Goal: Transaction & Acquisition: Subscribe to service/newsletter

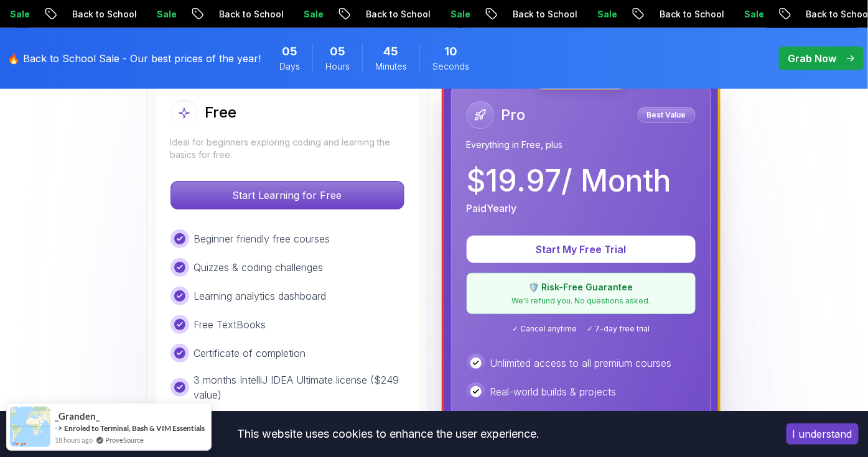
scroll to position [368, 0]
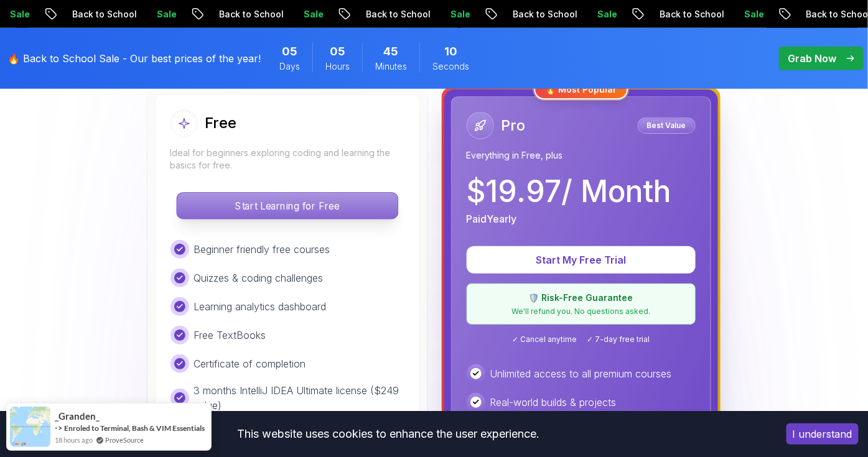
click at [289, 201] on p "Start Learning for Free" at bounding box center [287, 206] width 221 height 26
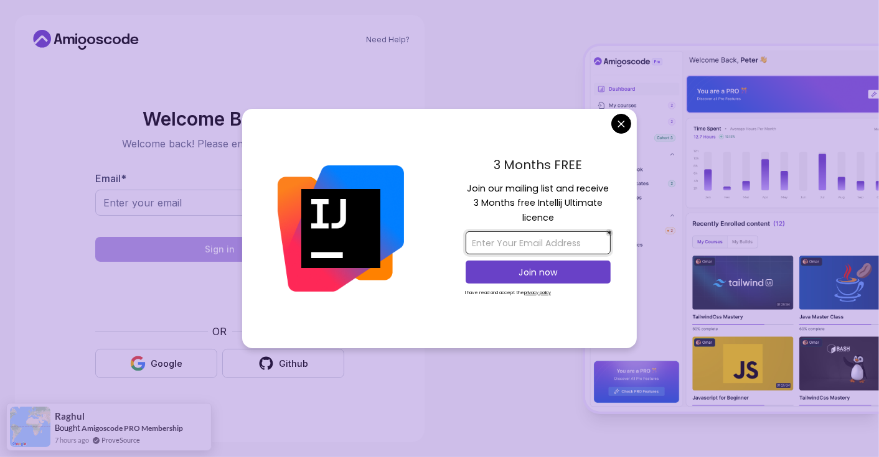
click at [558, 238] on input "email" at bounding box center [537, 242] width 145 height 23
type input "[EMAIL_ADDRESS][DOMAIN_NAME]"
click at [537, 276] on p "Join now" at bounding box center [538, 272] width 118 height 12
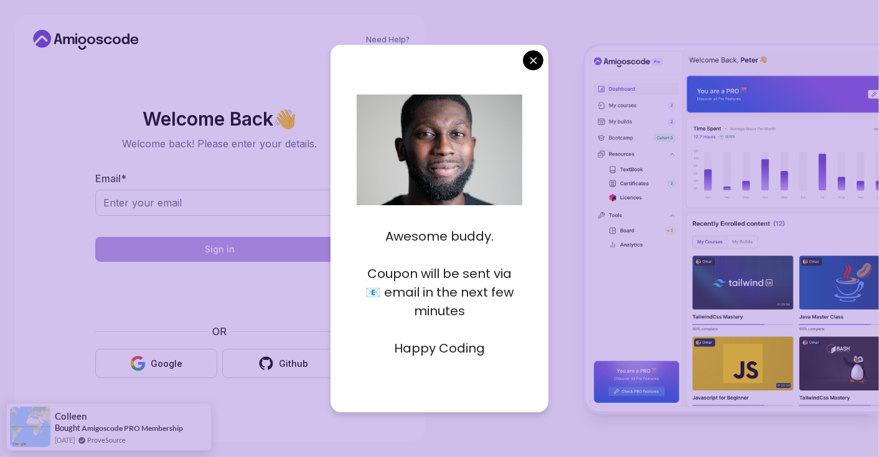
click at [526, 54] on body "Need Help? Welcome Back 👋 Welcome back! Please enter your details. Email * Sign…" at bounding box center [439, 228] width 879 height 457
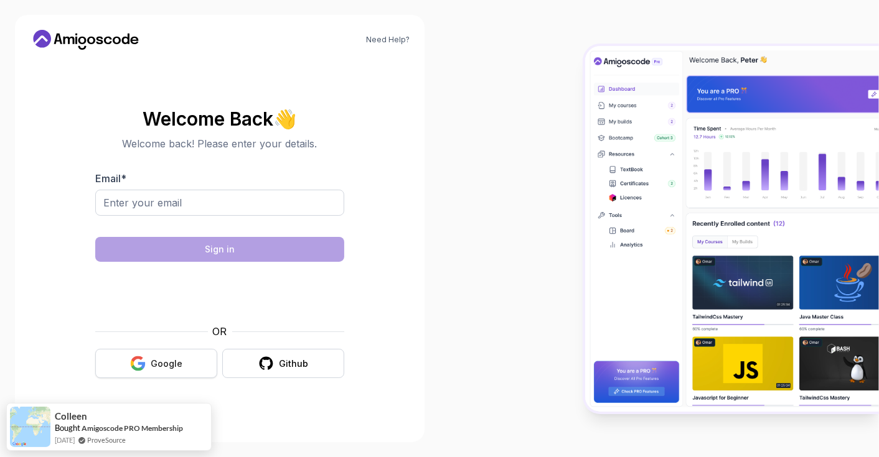
click at [162, 358] on div "Google" at bounding box center [167, 364] width 32 height 12
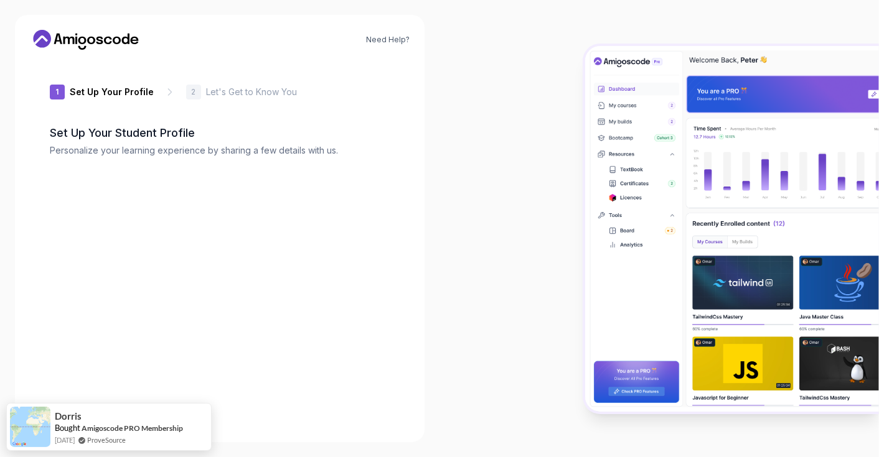
type input "vividrabbit39fc7"
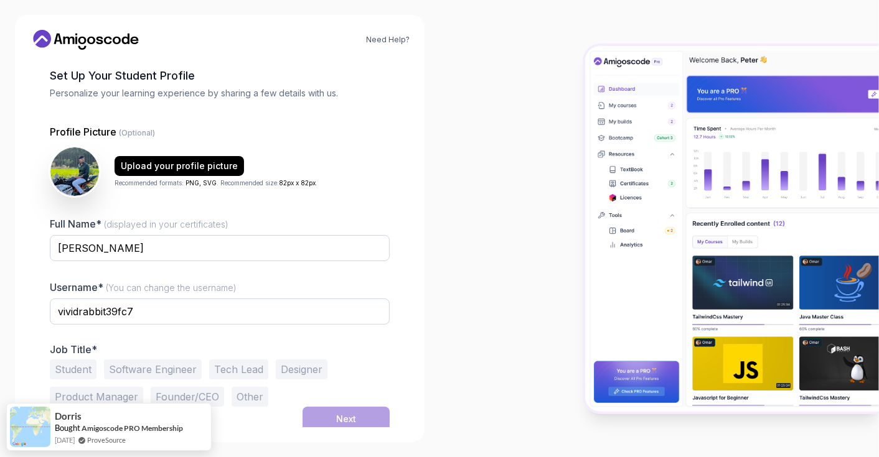
scroll to position [61, 0]
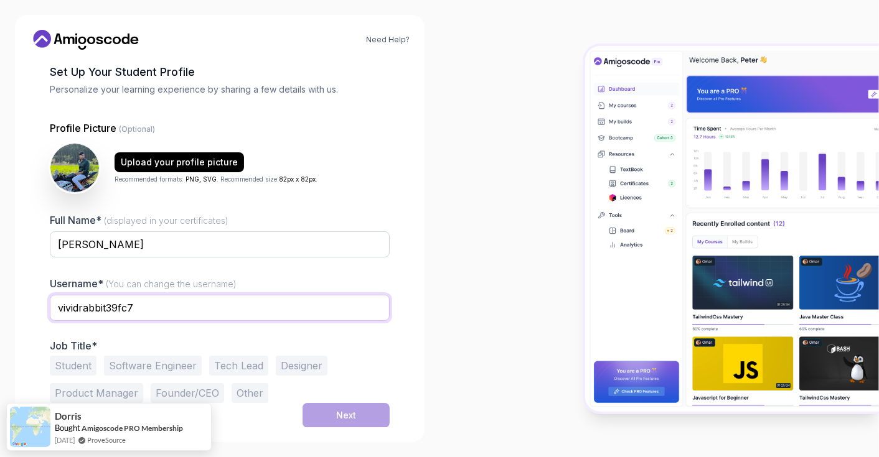
click at [265, 309] on input "vividrabbit39fc7" at bounding box center [220, 308] width 340 height 26
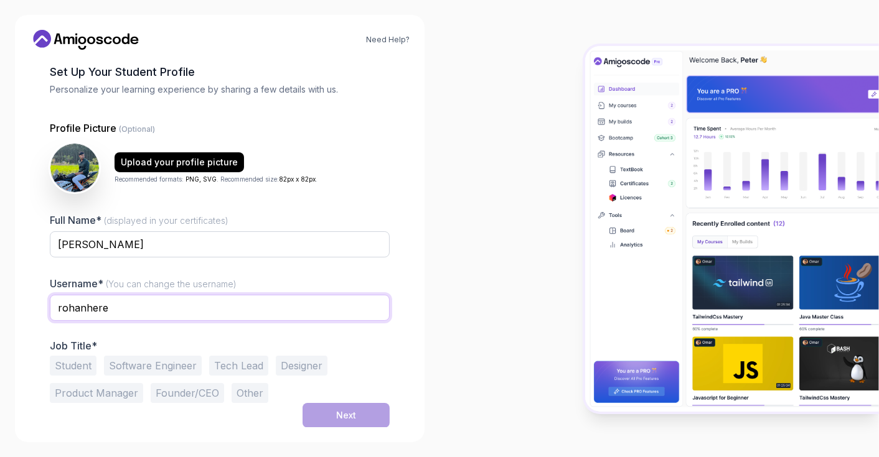
type input "rohanhere"
click at [246, 396] on button "Other" at bounding box center [249, 393] width 37 height 20
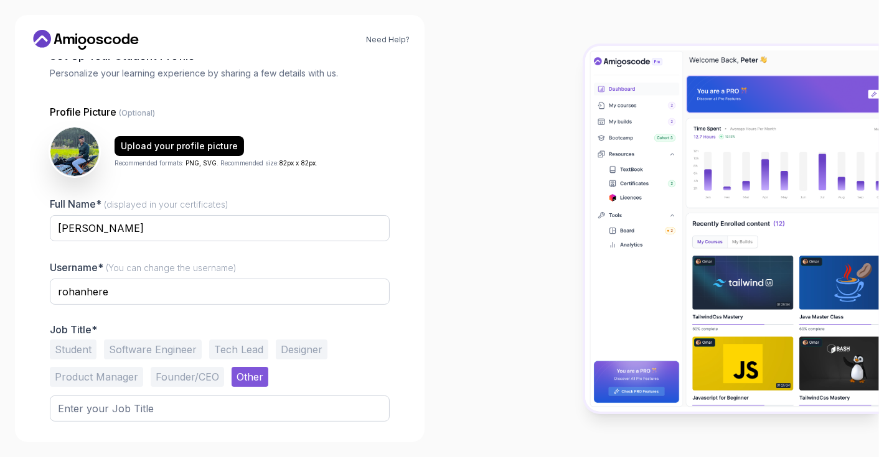
scroll to position [110, 0]
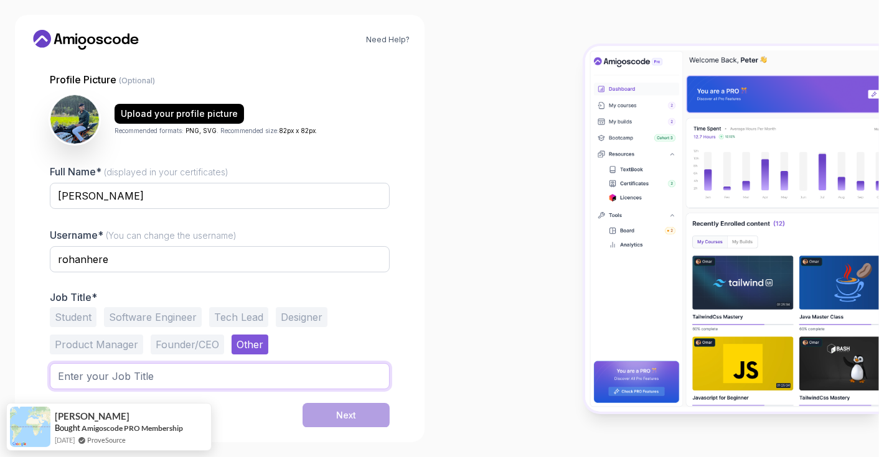
click at [208, 370] on input "text" at bounding box center [220, 376] width 340 height 26
type input "Fresher"
click at [321, 384] on input "Fresher" at bounding box center [220, 376] width 340 height 26
type input "Job seeker"
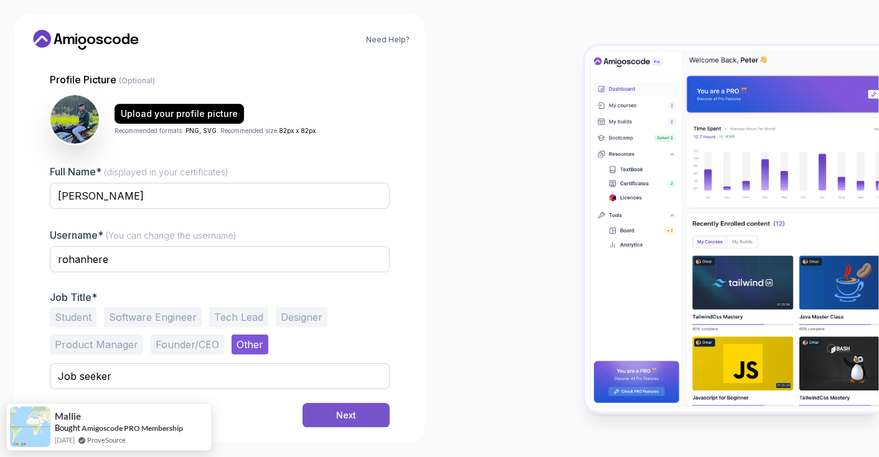
click at [329, 408] on button "Next" at bounding box center [345, 415] width 87 height 25
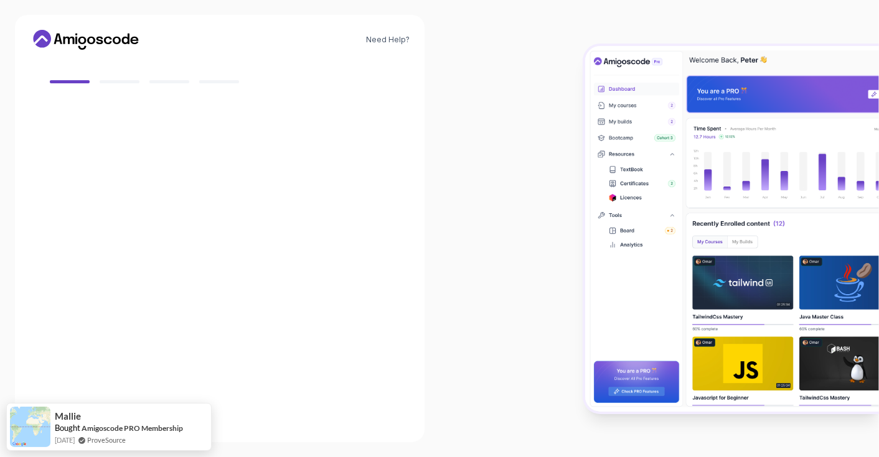
scroll to position [101, 0]
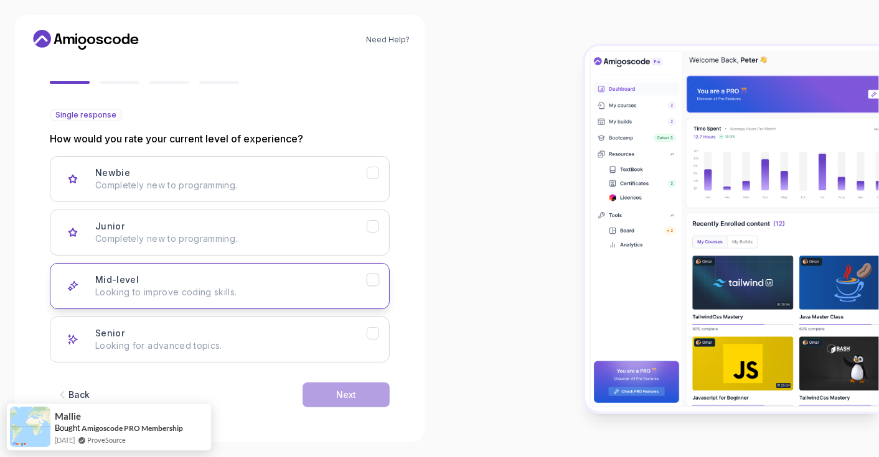
click at [362, 297] on p "Looking to improve coding skills." at bounding box center [230, 292] width 271 height 12
click at [367, 391] on button "Next" at bounding box center [345, 395] width 87 height 25
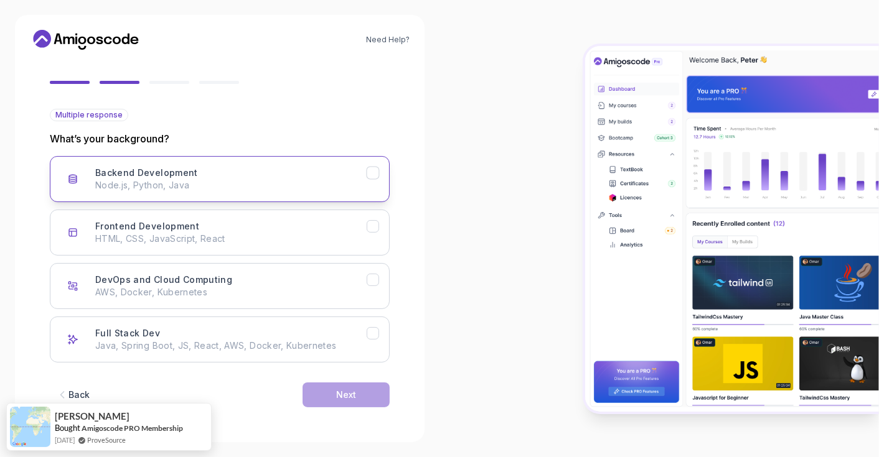
click at [337, 195] on button "Backend Development Node.js, Python, Java" at bounding box center [220, 179] width 340 height 46
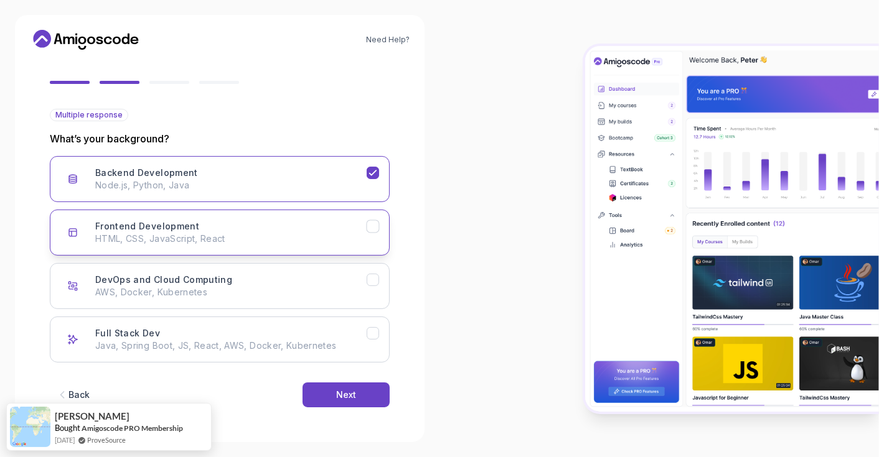
click at [341, 228] on div "Frontend Development HTML, CSS, JavaScript, React" at bounding box center [230, 232] width 271 height 25
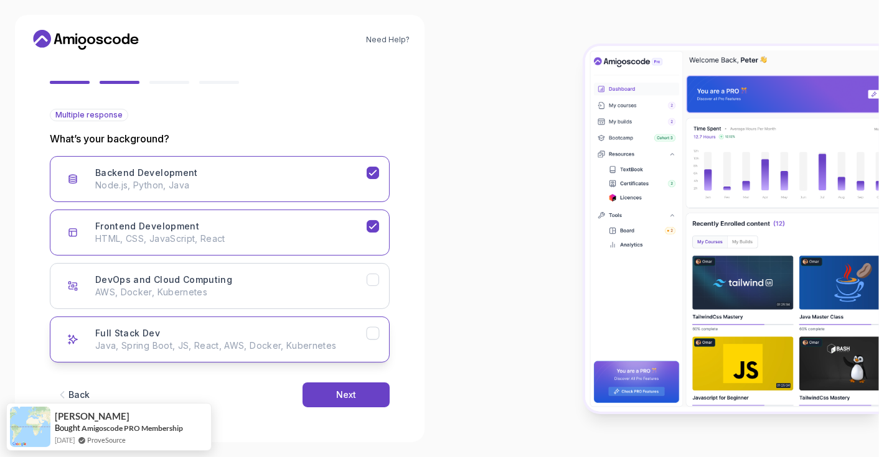
click at [321, 340] on p "Java, Spring Boot, JS, React, AWS, Docker, Kubernetes" at bounding box center [230, 346] width 271 height 12
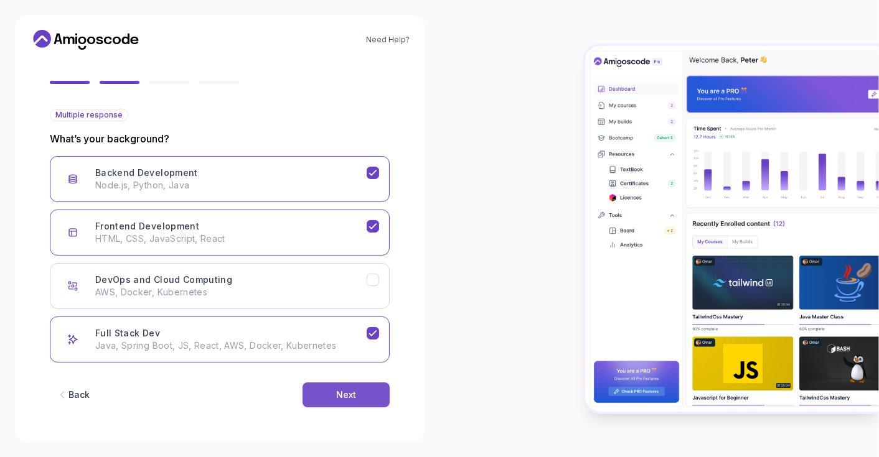
click at [338, 394] on div "Next" at bounding box center [346, 395] width 20 height 12
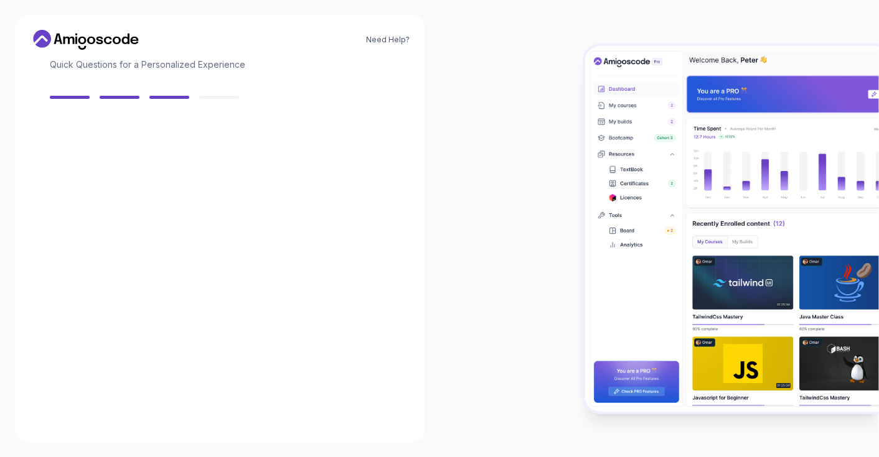
scroll to position [85, 0]
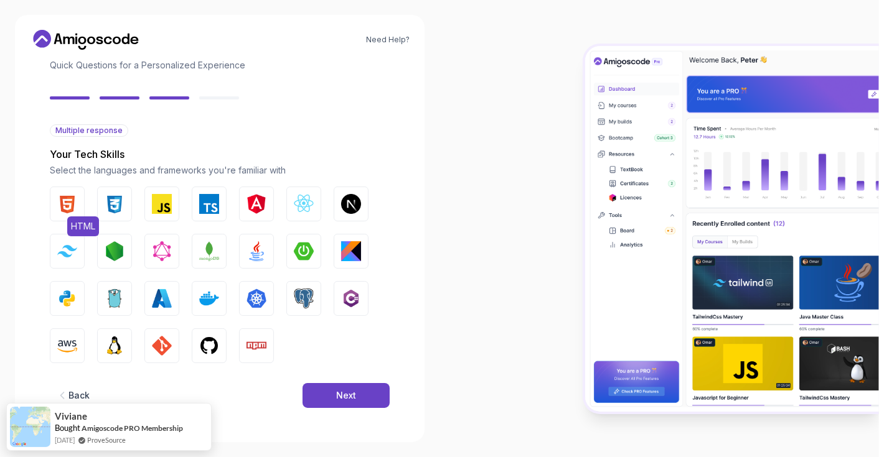
click at [70, 202] on img "button" at bounding box center [67, 204] width 20 height 20
click at [106, 209] on img "button" at bounding box center [115, 204] width 20 height 20
click at [147, 212] on button "JavaScript" at bounding box center [161, 204] width 35 height 35
click at [306, 201] on img "button" at bounding box center [304, 204] width 20 height 20
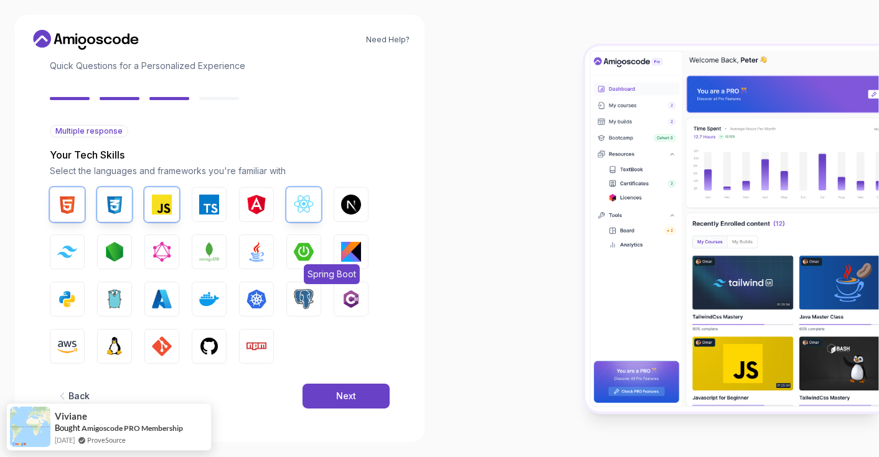
click at [301, 250] on img "button" at bounding box center [304, 252] width 20 height 20
click at [262, 243] on img "button" at bounding box center [256, 252] width 20 height 20
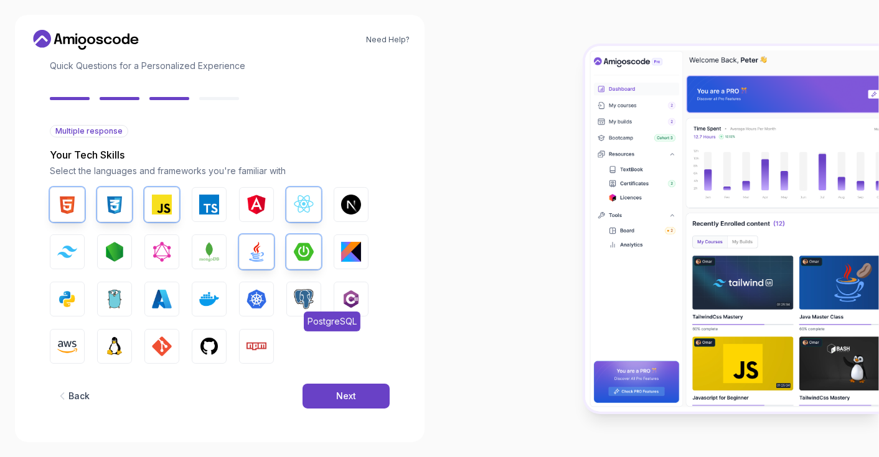
click at [299, 301] on img "button" at bounding box center [304, 299] width 20 height 20
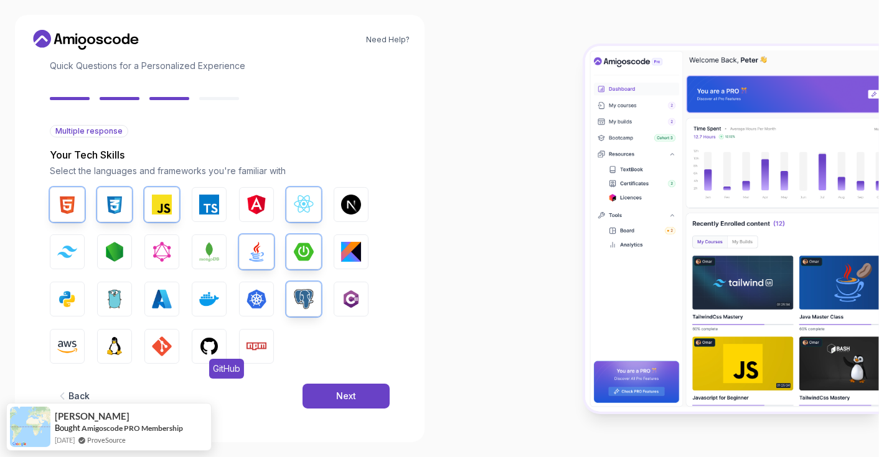
click at [199, 343] on img "button" at bounding box center [209, 347] width 20 height 20
click at [340, 395] on div "Next" at bounding box center [346, 396] width 20 height 12
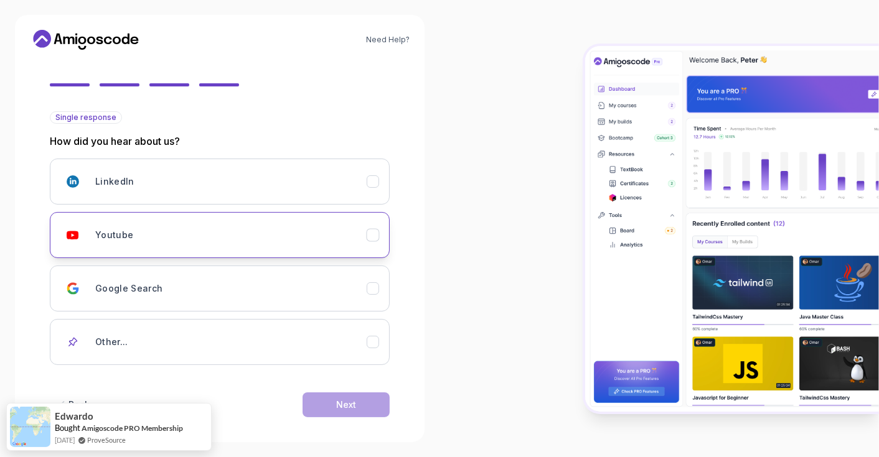
scroll to position [108, 0]
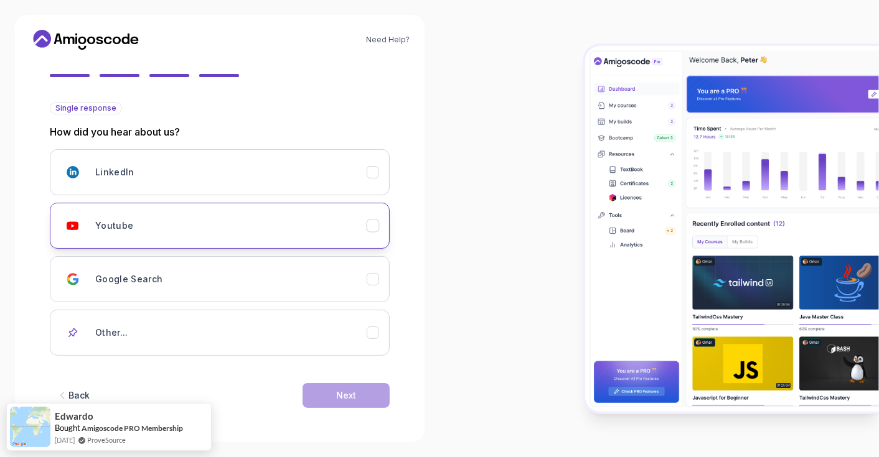
click at [271, 229] on div "Youtube" at bounding box center [230, 225] width 271 height 25
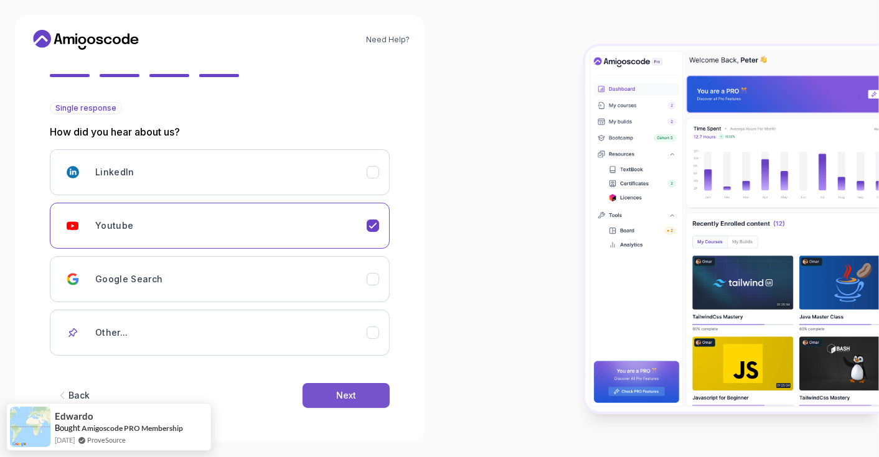
click at [346, 395] on div "Next" at bounding box center [346, 396] width 20 height 12
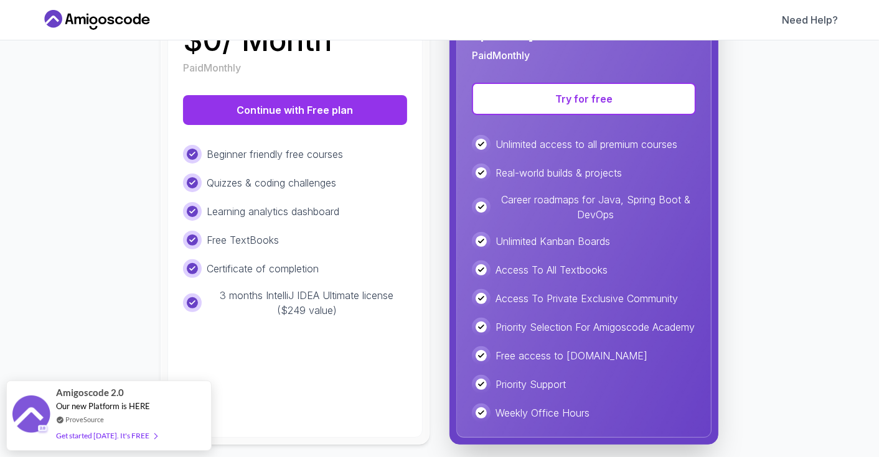
scroll to position [246, 0]
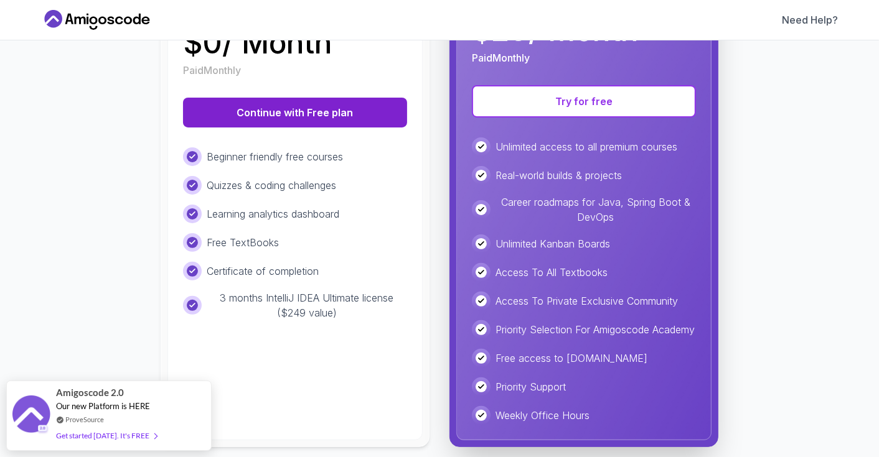
click at [292, 115] on button "Continue with Free plan" at bounding box center [295, 113] width 224 height 30
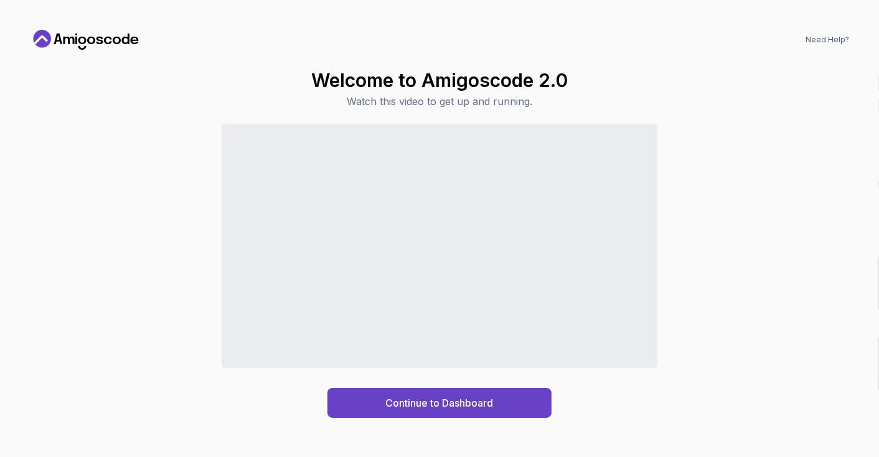
click at [736, 25] on div "Need Help? Welcome to Amigoscode 2.0 Watch this video to get up and running. Co…" at bounding box center [439, 228] width 849 height 427
click at [34, 231] on div "Continue to Dashboard" at bounding box center [439, 271] width 819 height 295
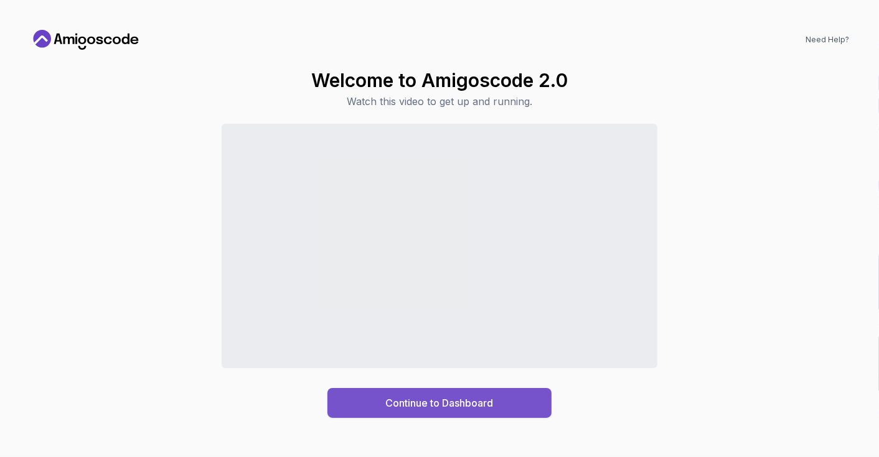
click at [394, 406] on div "Continue to Dashboard" at bounding box center [440, 403] width 108 height 15
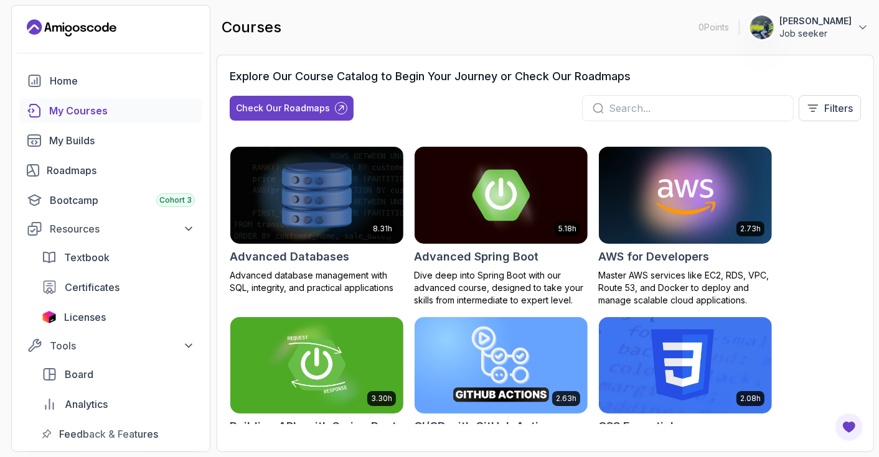
click at [406, 257] on div "8.31h Advanced Databases Advanced database management with SQL, integrity, and …" at bounding box center [545, 285] width 631 height 278
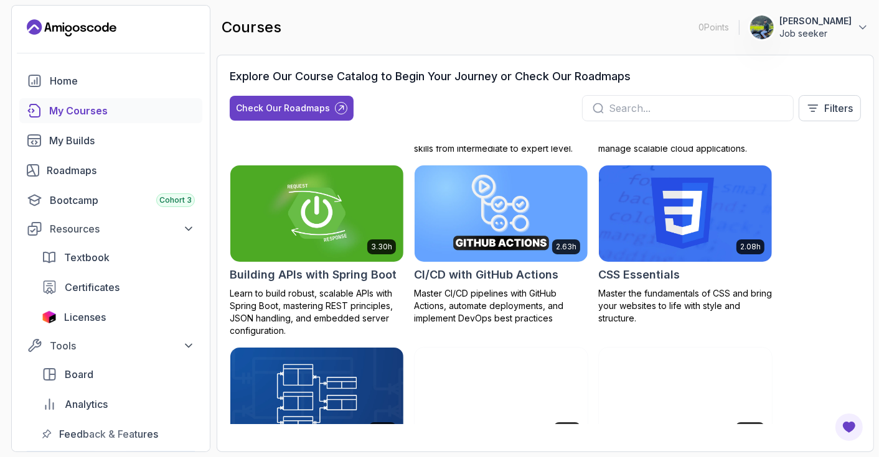
scroll to position [123, 0]
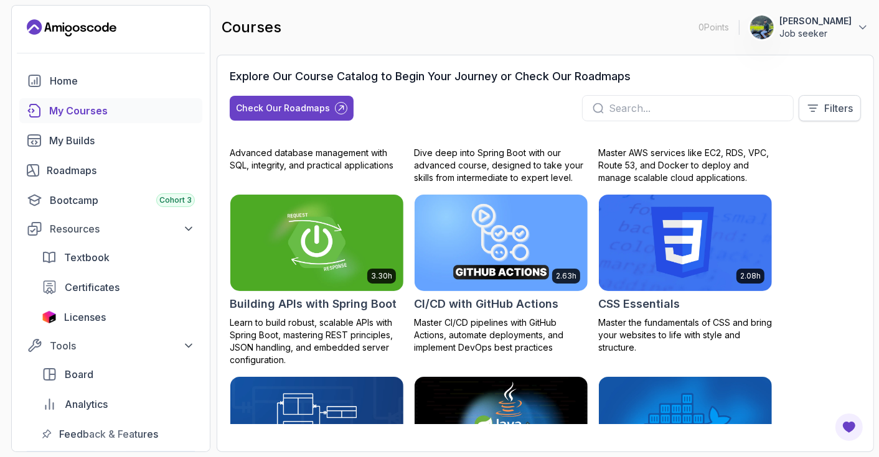
click at [832, 107] on p "Filters" at bounding box center [838, 108] width 29 height 15
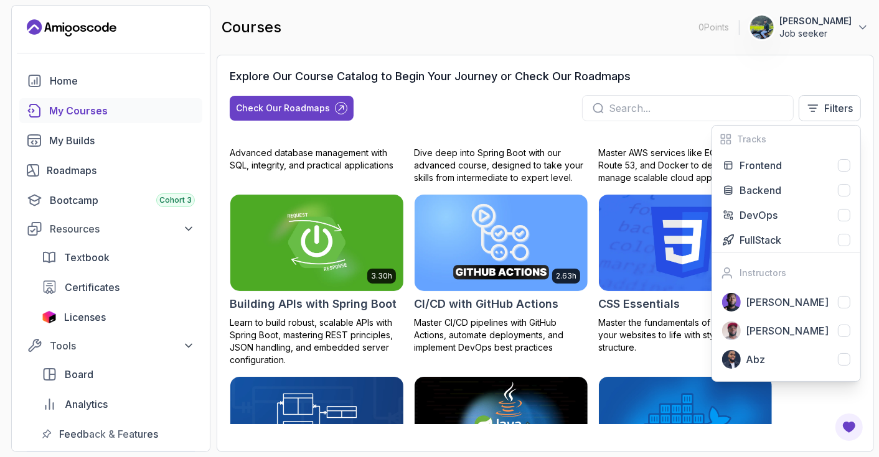
click at [515, 118] on div "Check Our Roadmaps Filters Tracks Frontend Backend DevOps FullStack Instructors…" at bounding box center [545, 108] width 631 height 26
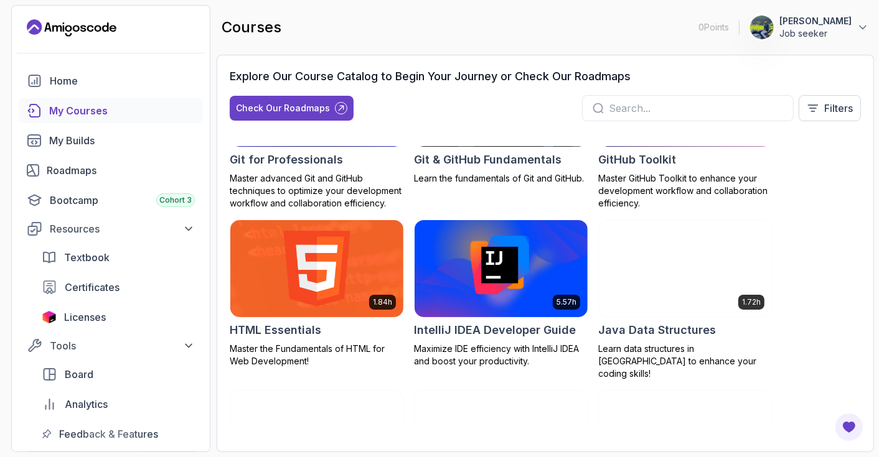
scroll to position [681, 0]
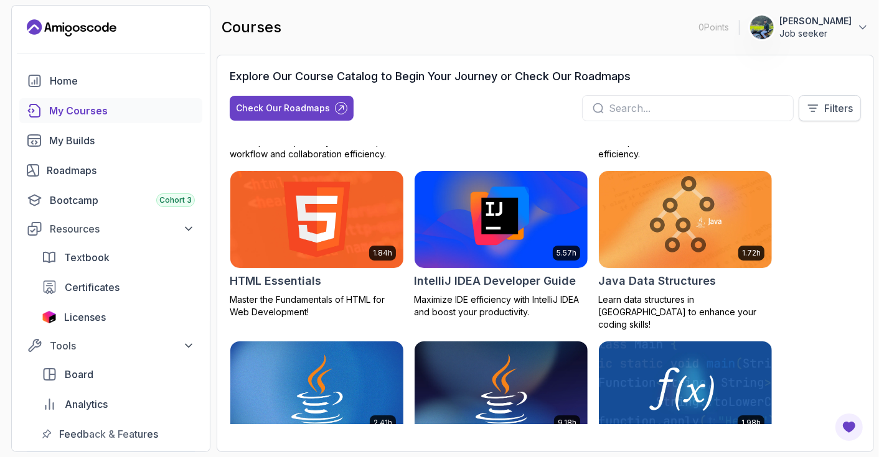
click at [825, 101] on p "Filters" at bounding box center [838, 108] width 29 height 15
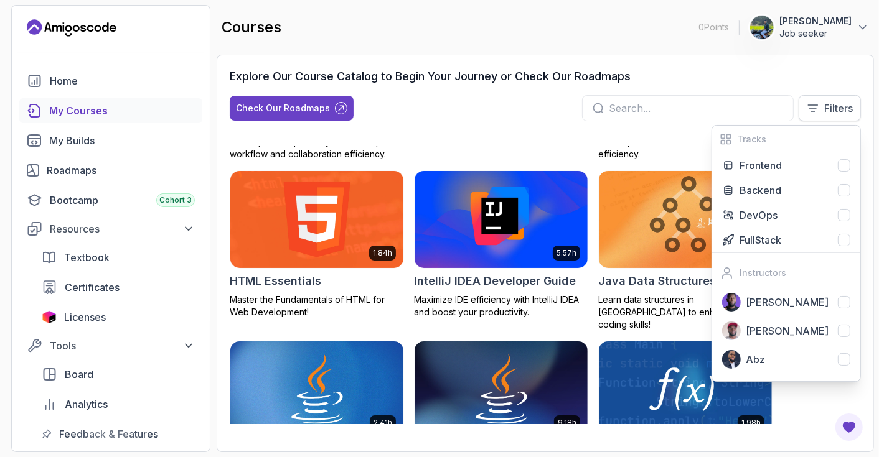
click at [838, 104] on p "Filters" at bounding box center [838, 108] width 29 height 15
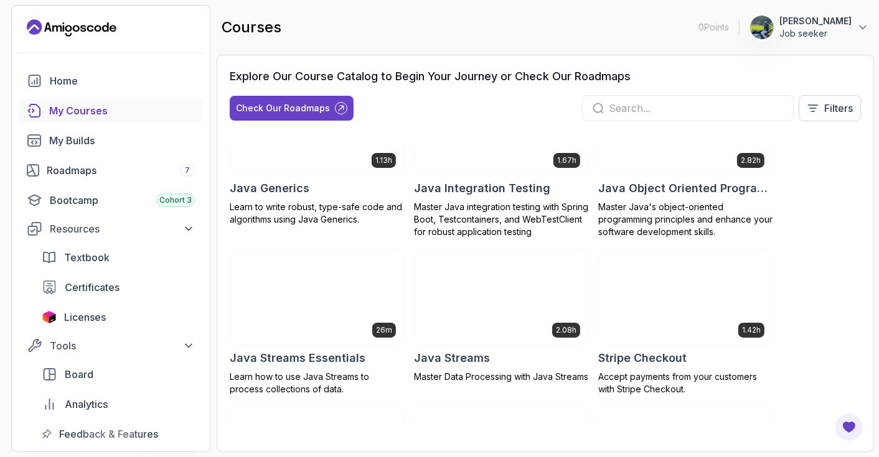
scroll to position [1241, 0]
